Goal: Check status: Check status

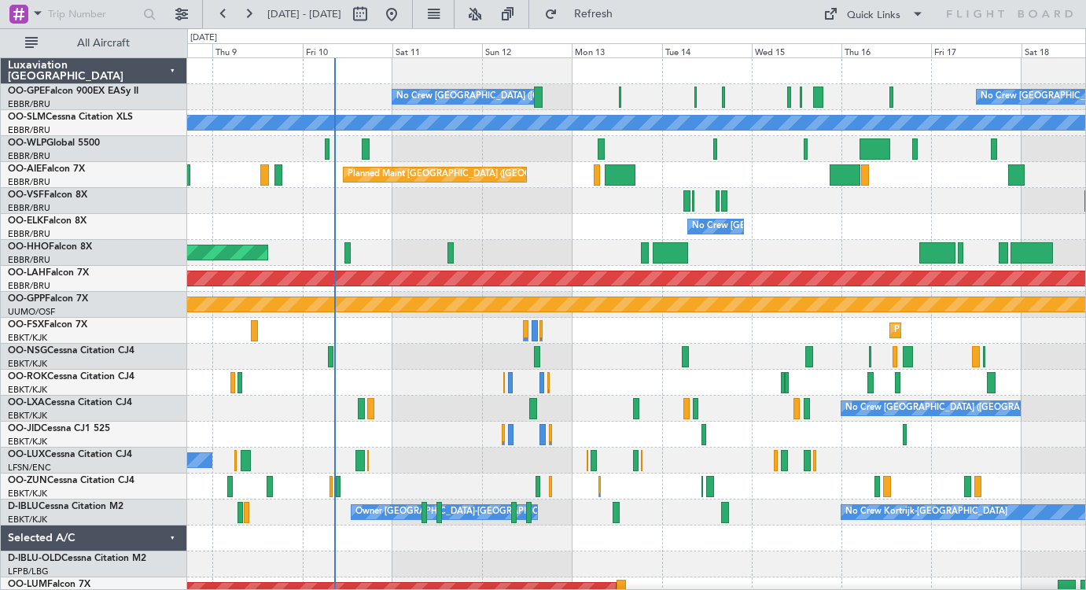
click at [651, 333] on div "No Crew [GEOGRAPHIC_DATA] ([GEOGRAPHIC_DATA] National) No Crew [GEOGRAPHIC_DATA…" at bounding box center [636, 369] width 898 height 623
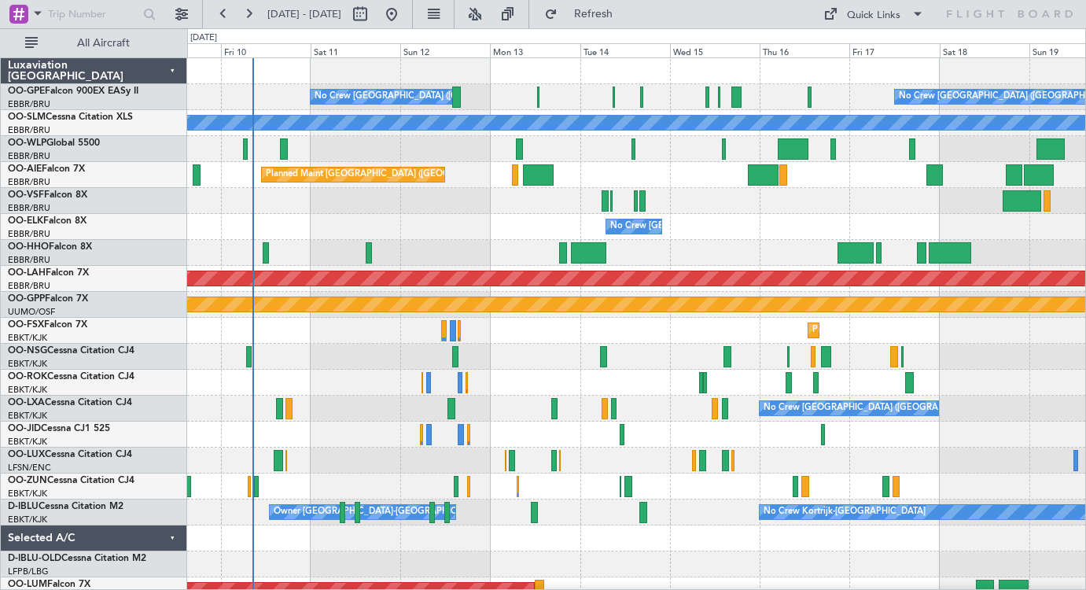
click at [821, 206] on div at bounding box center [636, 201] width 898 height 26
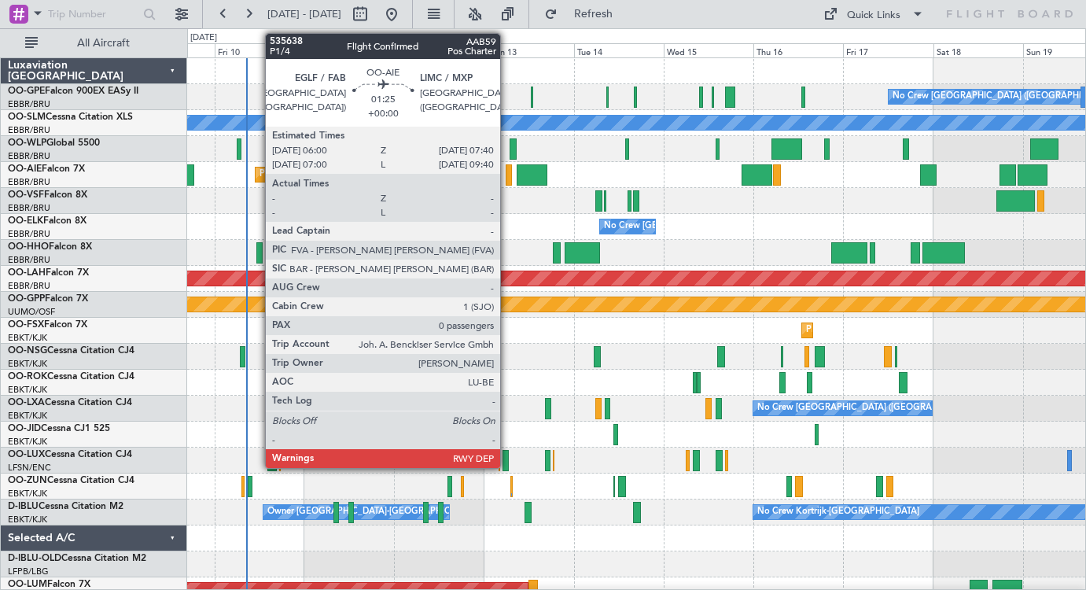
click at [507, 175] on div at bounding box center [508, 174] width 6 height 21
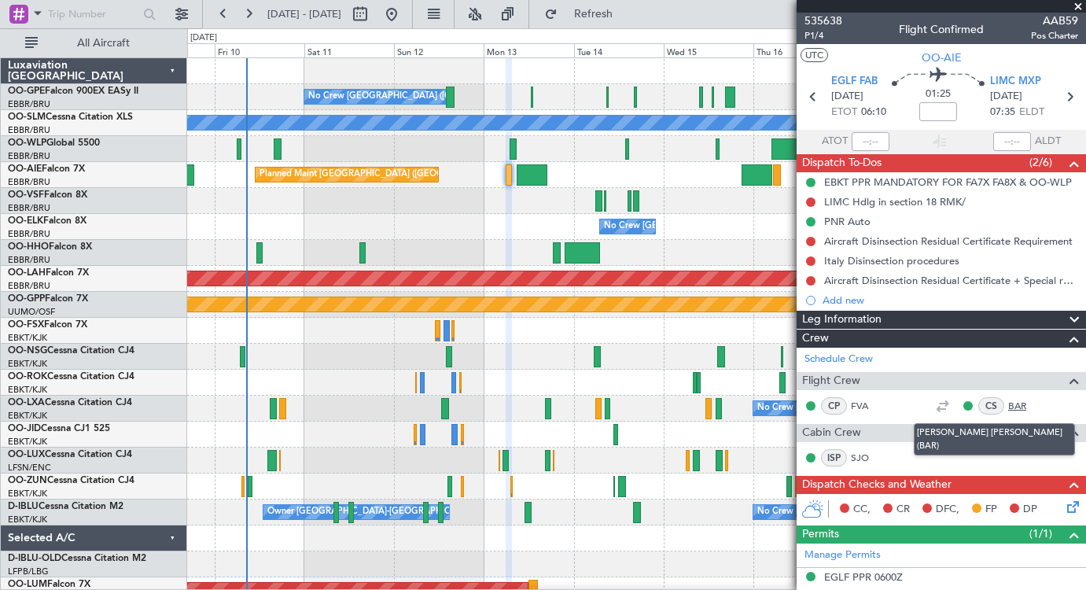
click at [1016, 404] on link "BAR" at bounding box center [1025, 406] width 35 height 14
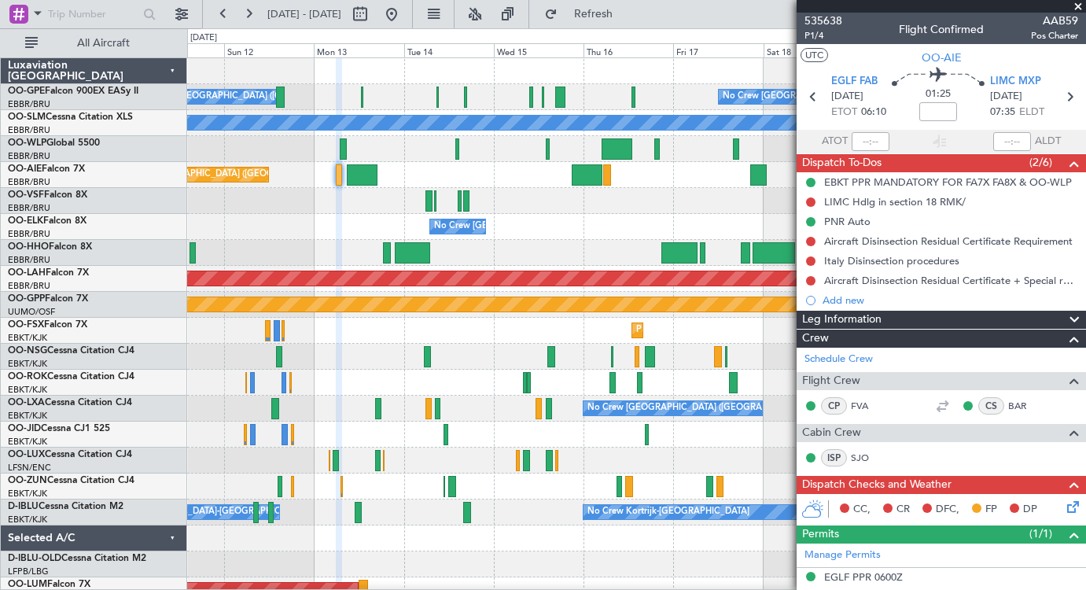
click at [494, 171] on div "Planned Maint [GEOGRAPHIC_DATA] ([GEOGRAPHIC_DATA])" at bounding box center [636, 175] width 898 height 26
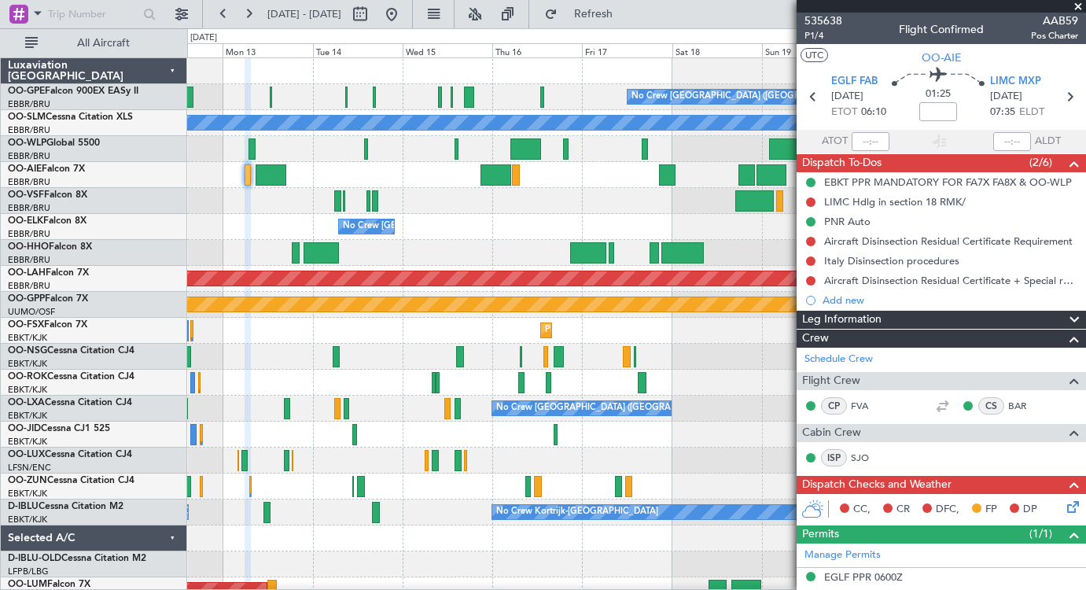
click at [1079, 5] on span at bounding box center [1078, 7] width 16 height 14
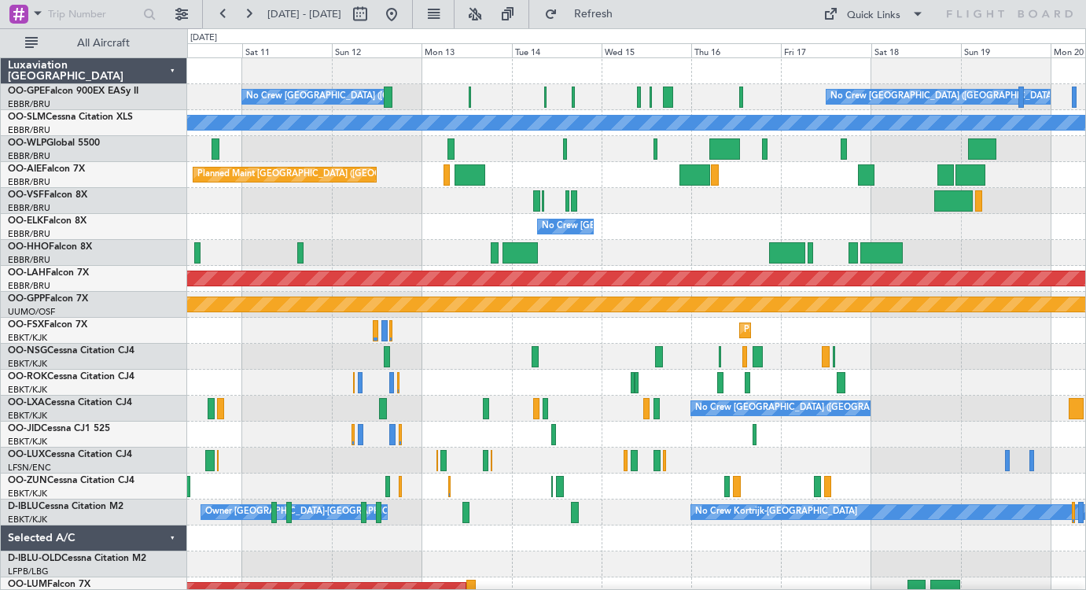
click at [450, 246] on div "No Crew [GEOGRAPHIC_DATA] ([GEOGRAPHIC_DATA] National) No Crew [GEOGRAPHIC_DATA…" at bounding box center [636, 369] width 898 height 623
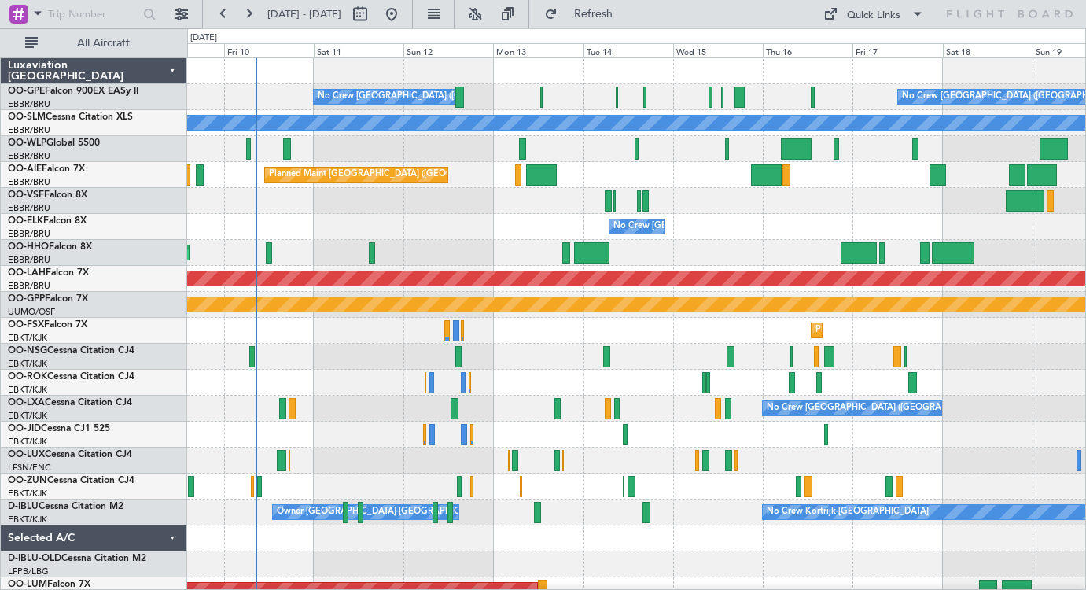
click at [469, 253] on div "No Crew [GEOGRAPHIC_DATA] ([GEOGRAPHIC_DATA] National) No Crew [GEOGRAPHIC_DATA…" at bounding box center [636, 369] width 898 height 623
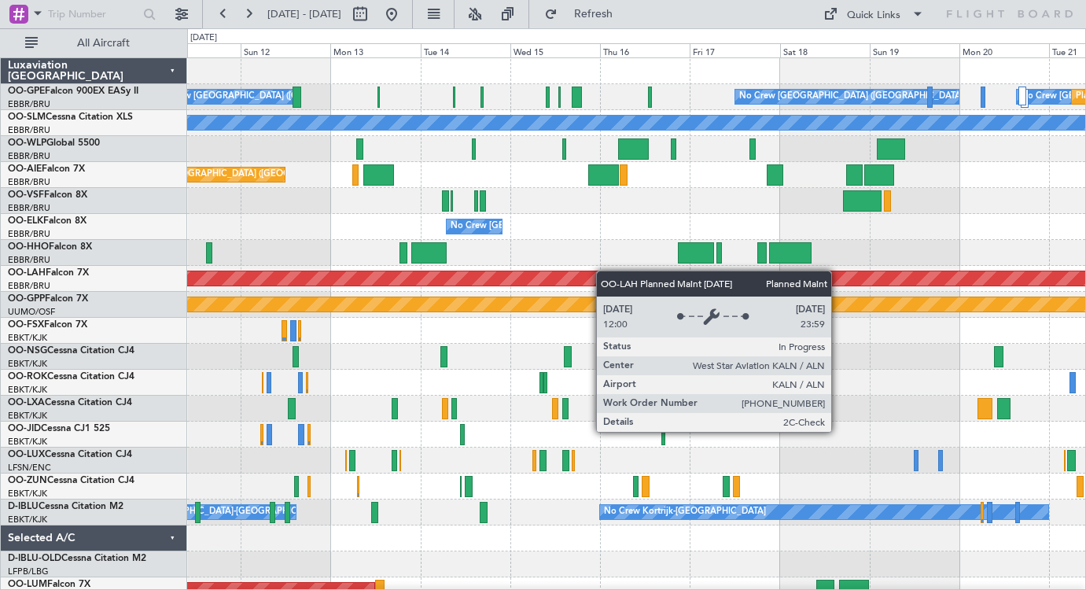
click at [577, 285] on div "No Crew [GEOGRAPHIC_DATA] ([GEOGRAPHIC_DATA] National) No Crew [GEOGRAPHIC_DATA…" at bounding box center [636, 369] width 898 height 623
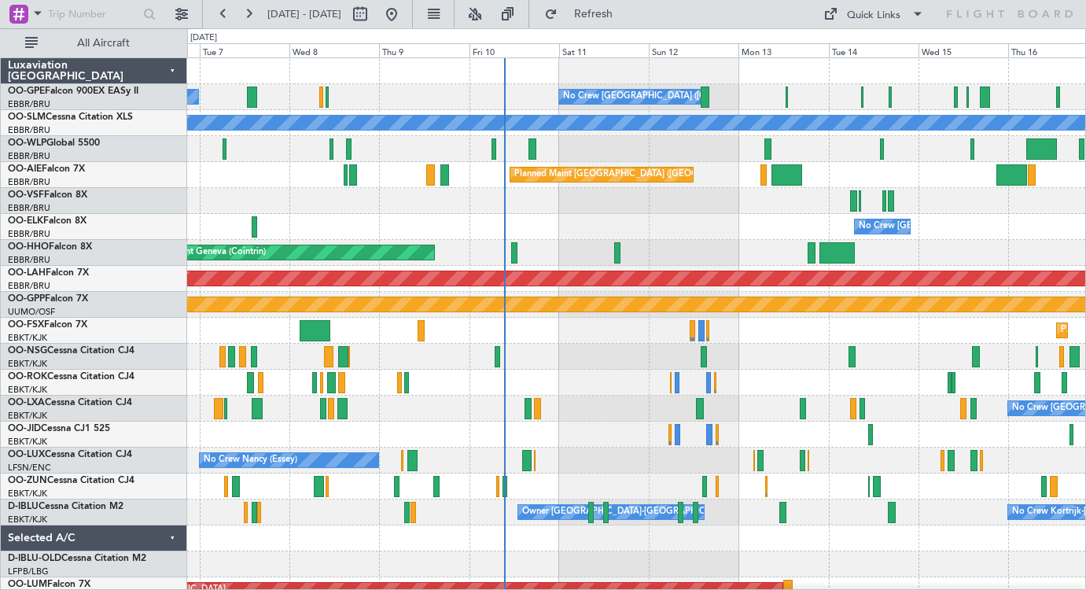
scroll to position [4, 0]
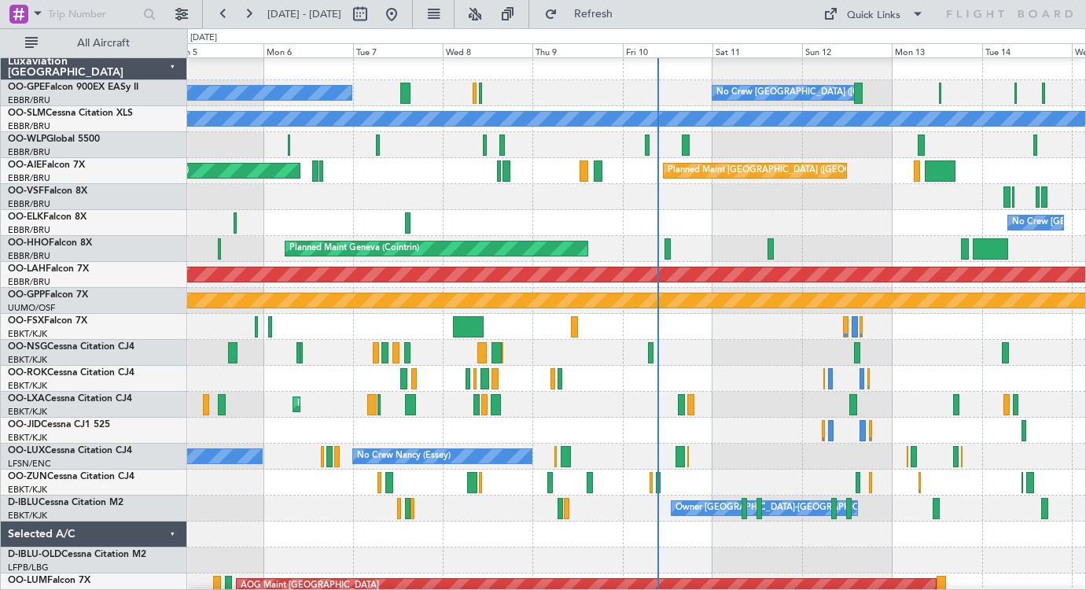
click at [574, 208] on div at bounding box center [636, 197] width 898 height 26
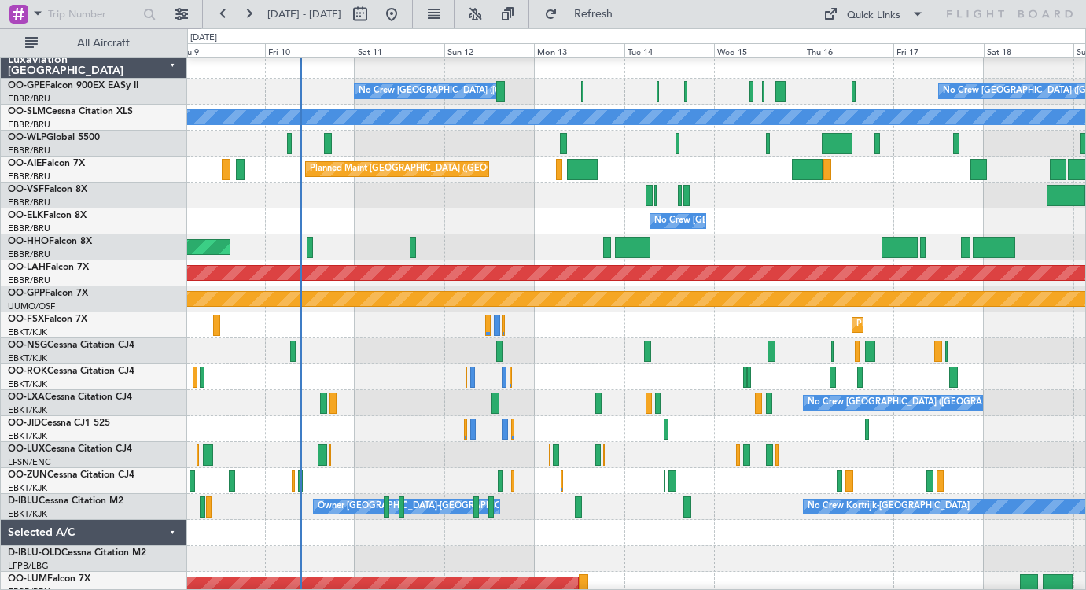
click at [423, 216] on div "No Crew [GEOGRAPHIC_DATA] ([GEOGRAPHIC_DATA] National)" at bounding box center [636, 221] width 898 height 26
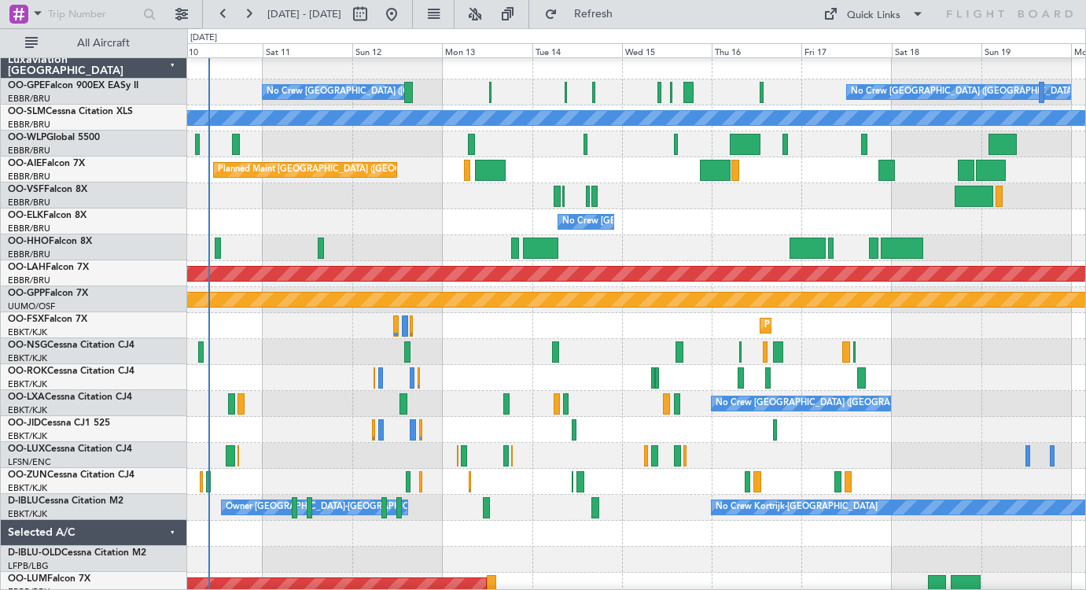
scroll to position [5, 0]
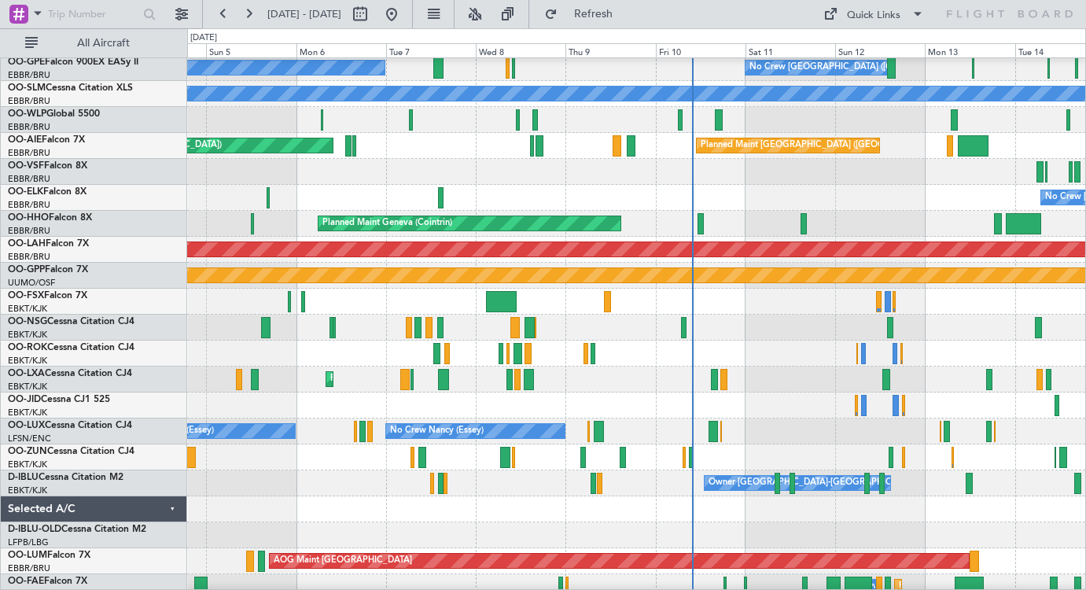
click at [774, 177] on div at bounding box center [636, 172] width 898 height 26
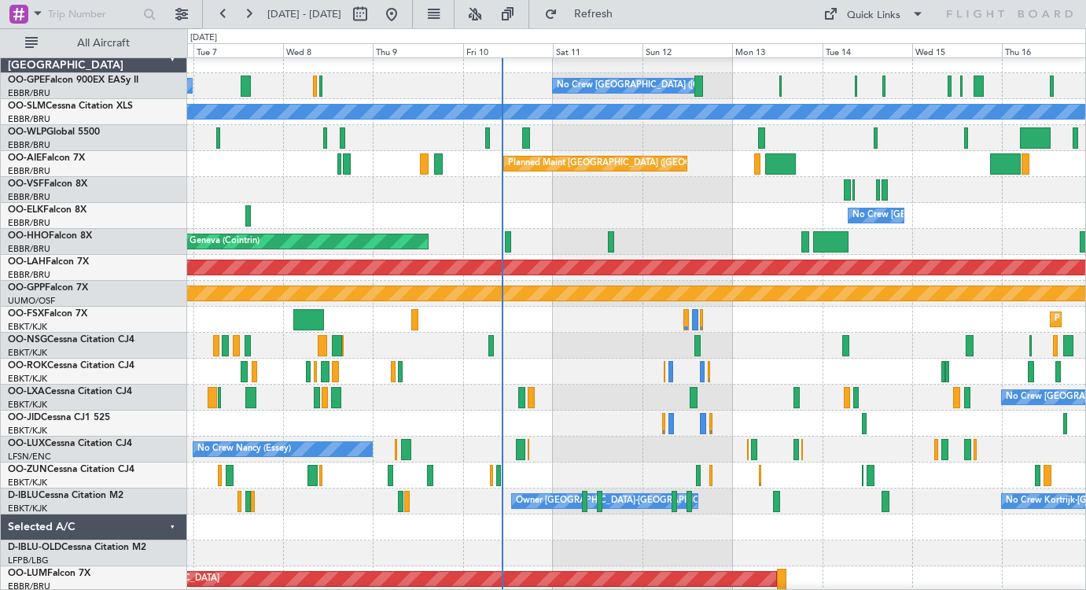
click at [670, 227] on div "No Crew [GEOGRAPHIC_DATA] ([GEOGRAPHIC_DATA] National)" at bounding box center [636, 216] width 898 height 26
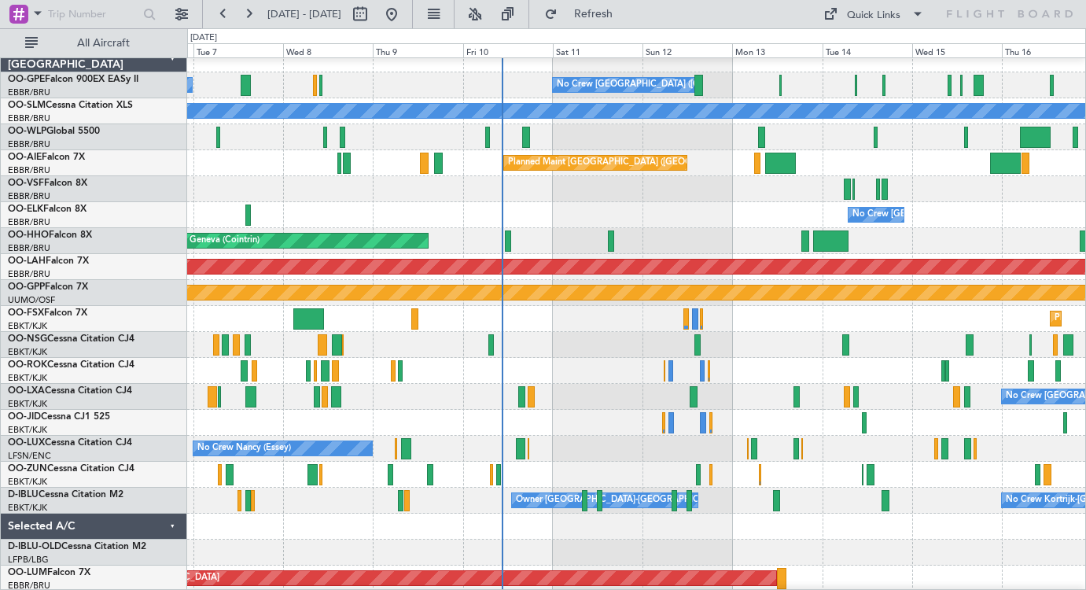
scroll to position [0, 0]
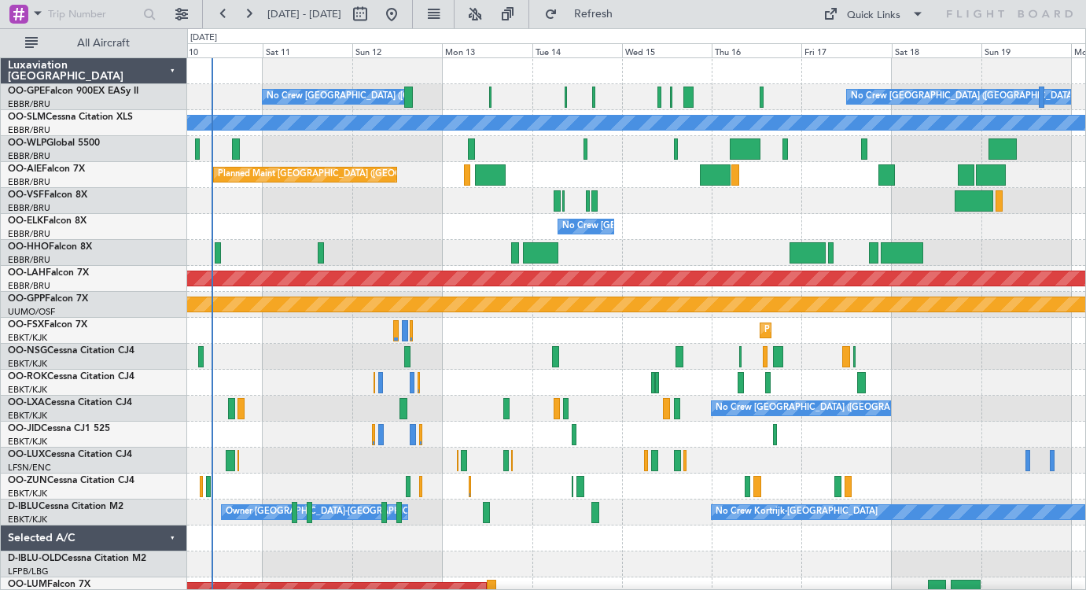
click at [638, 294] on div "No Crew [GEOGRAPHIC_DATA] ([GEOGRAPHIC_DATA] National) No Crew [GEOGRAPHIC_DATA…" at bounding box center [636, 369] width 898 height 623
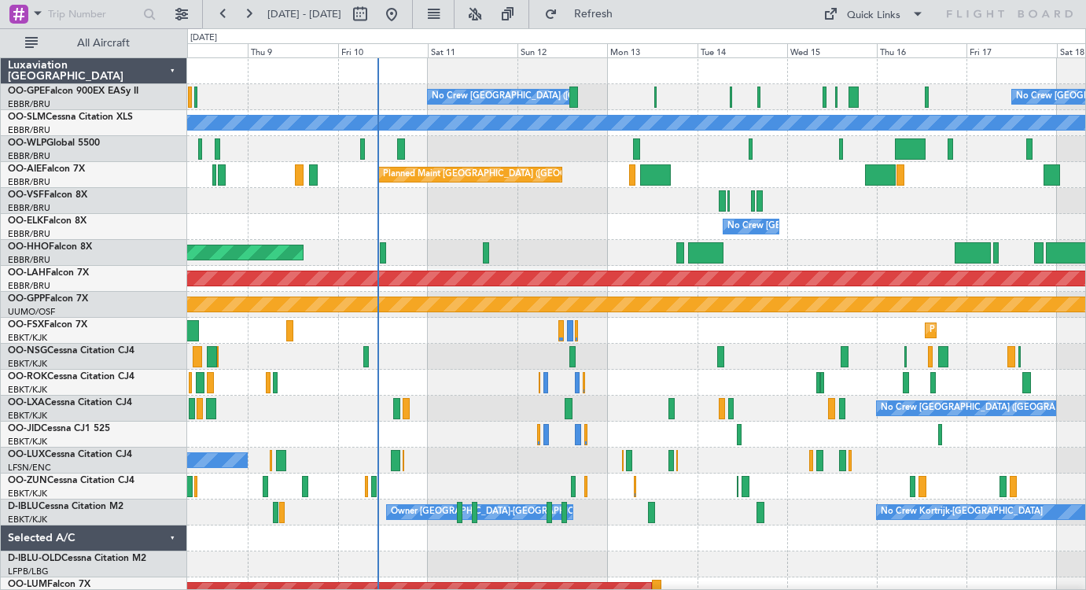
click at [403, 189] on div at bounding box center [636, 201] width 898 height 26
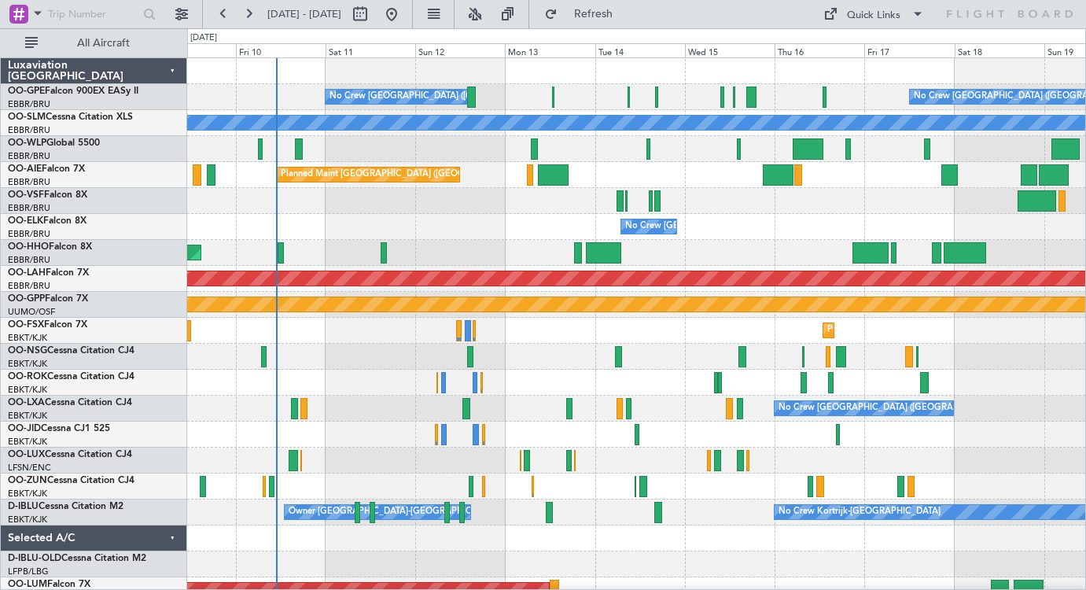
click at [509, 213] on div at bounding box center [636, 201] width 898 height 26
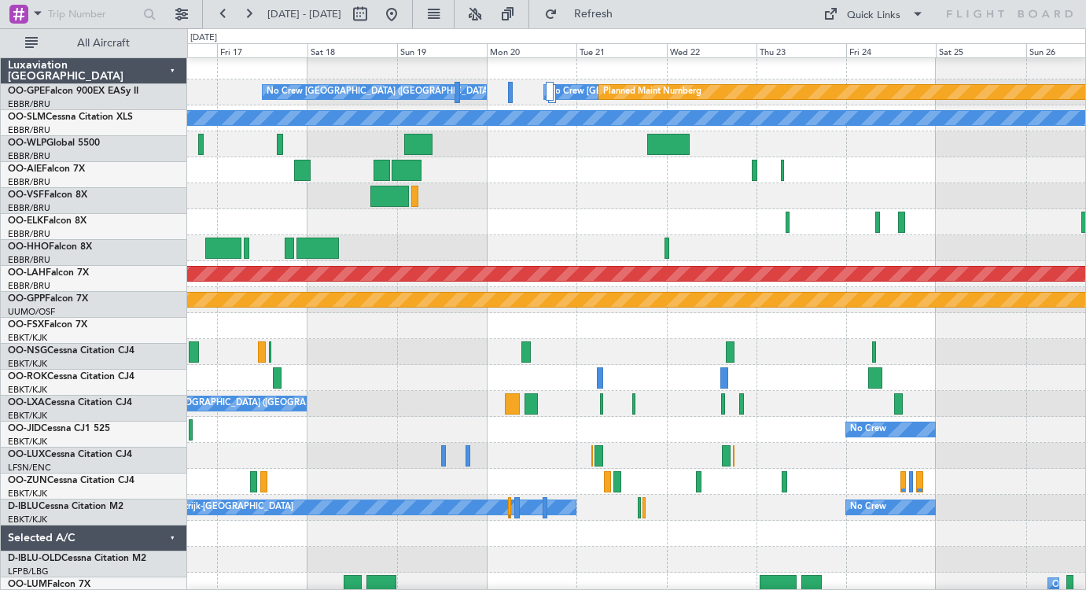
scroll to position [4, 0]
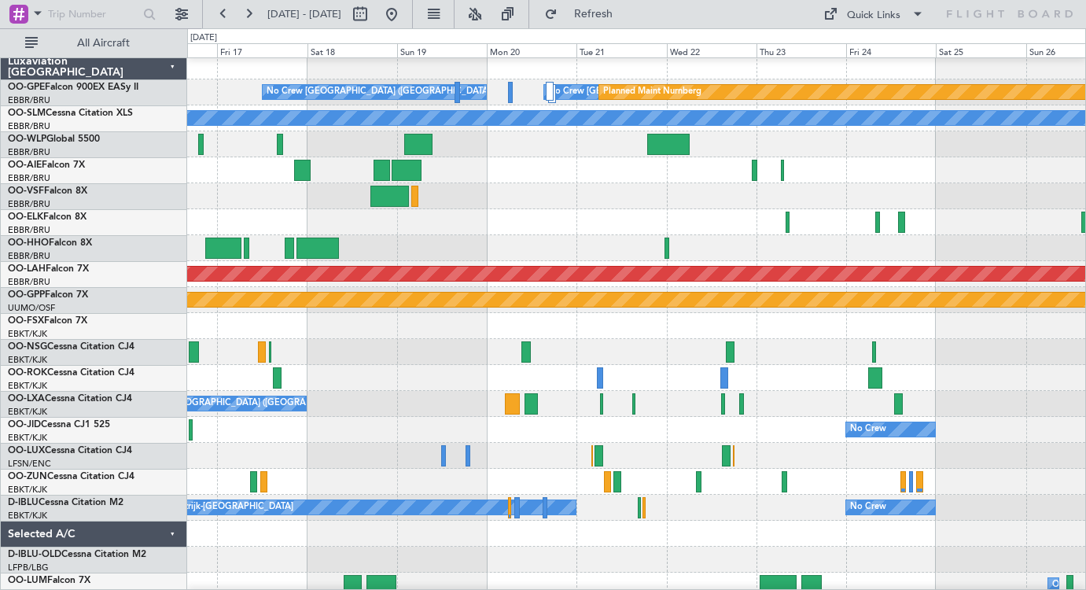
click at [377, 239] on div at bounding box center [636, 248] width 898 height 26
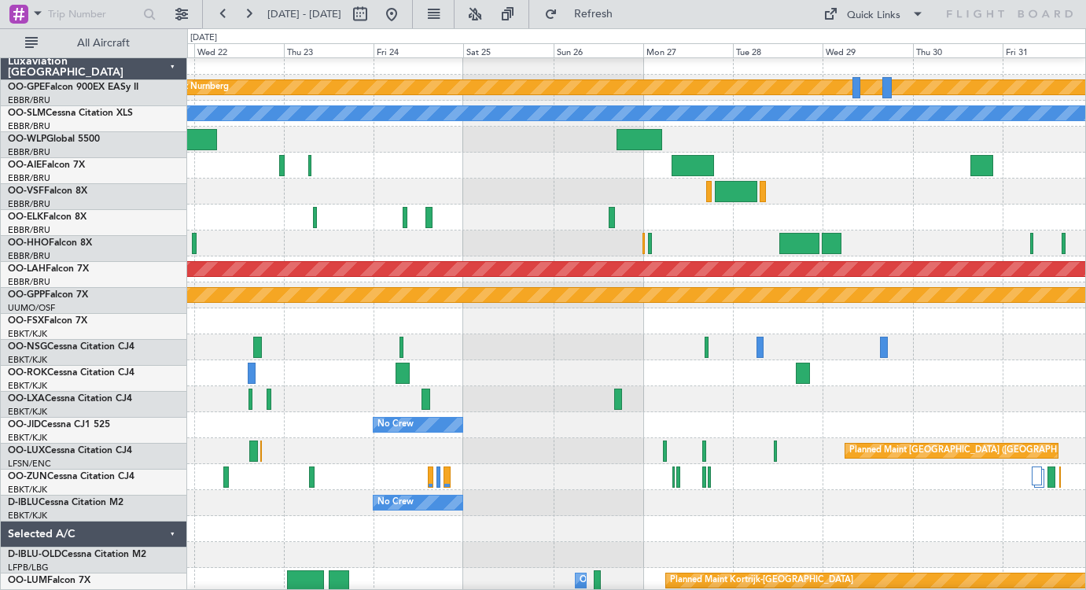
scroll to position [0, 0]
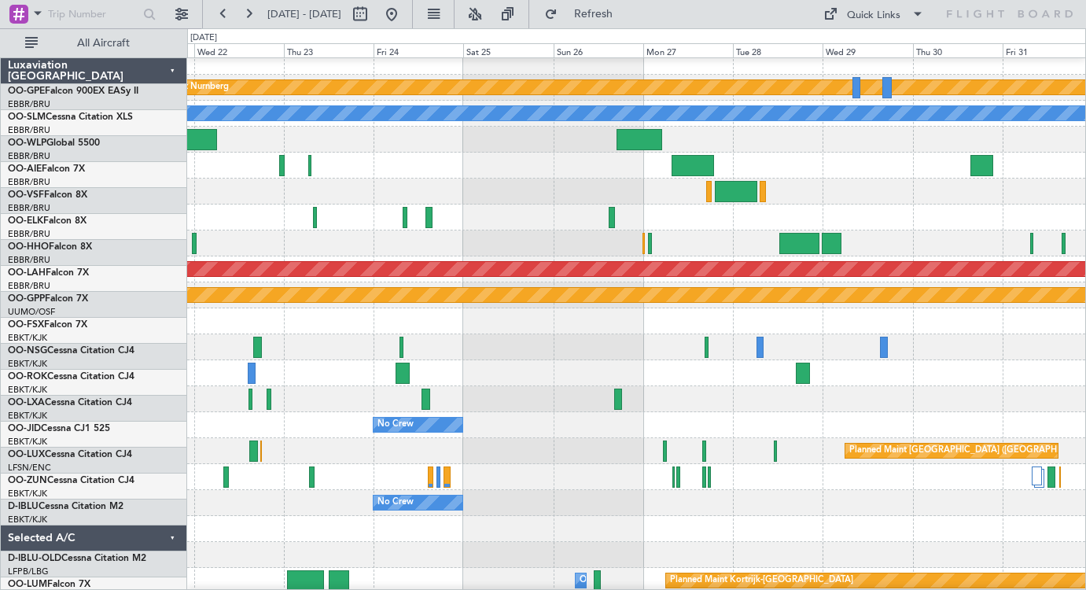
click at [465, 267] on div "No Crew [GEOGRAPHIC_DATA] ([GEOGRAPHIC_DATA] National) Planned Maint Nurnberg N…" at bounding box center [636, 360] width 898 height 623
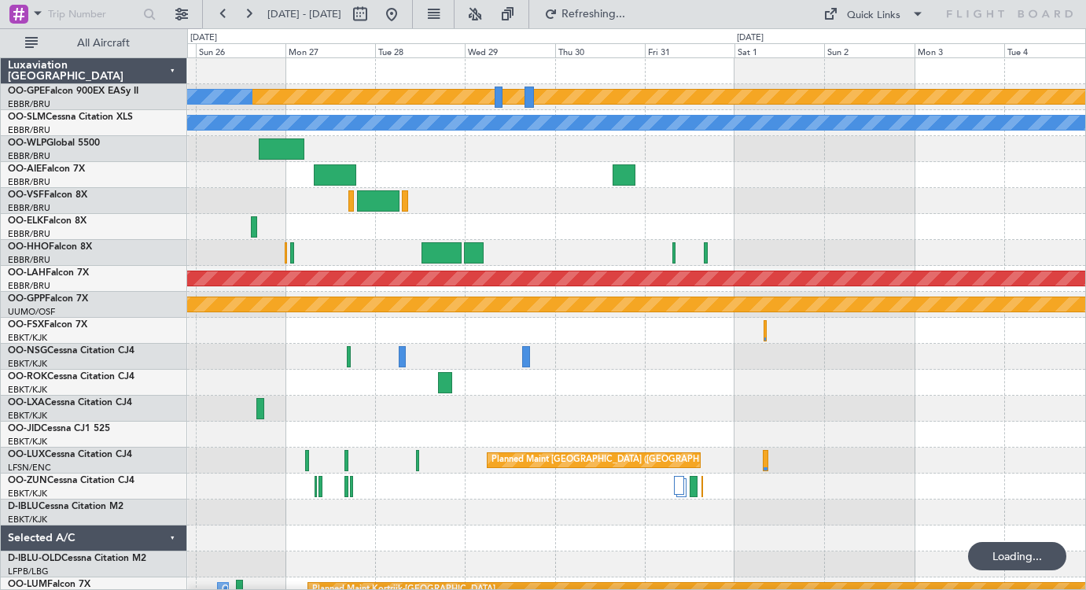
click at [668, 226] on div at bounding box center [636, 227] width 898 height 26
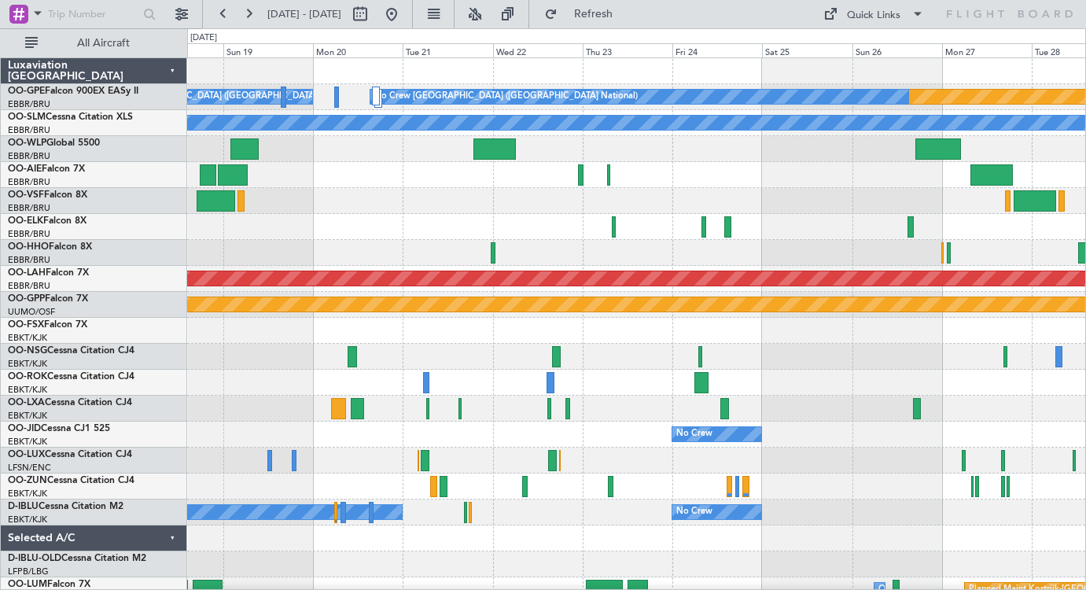
click at [879, 290] on div "Planned Maint Nurnberg No Crew [GEOGRAPHIC_DATA] (Brussels National) No Crew [G…" at bounding box center [636, 369] width 898 height 623
